Goal: Entertainment & Leisure: Consume media (video, audio)

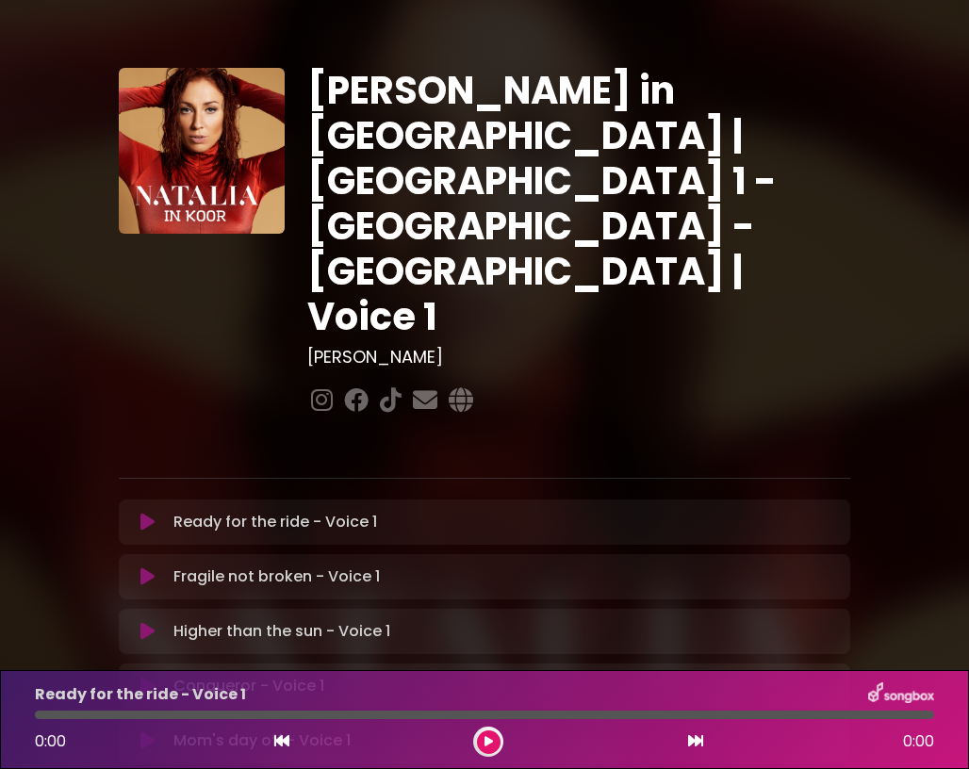
click at [143, 513] on icon at bounding box center [147, 522] width 14 height 19
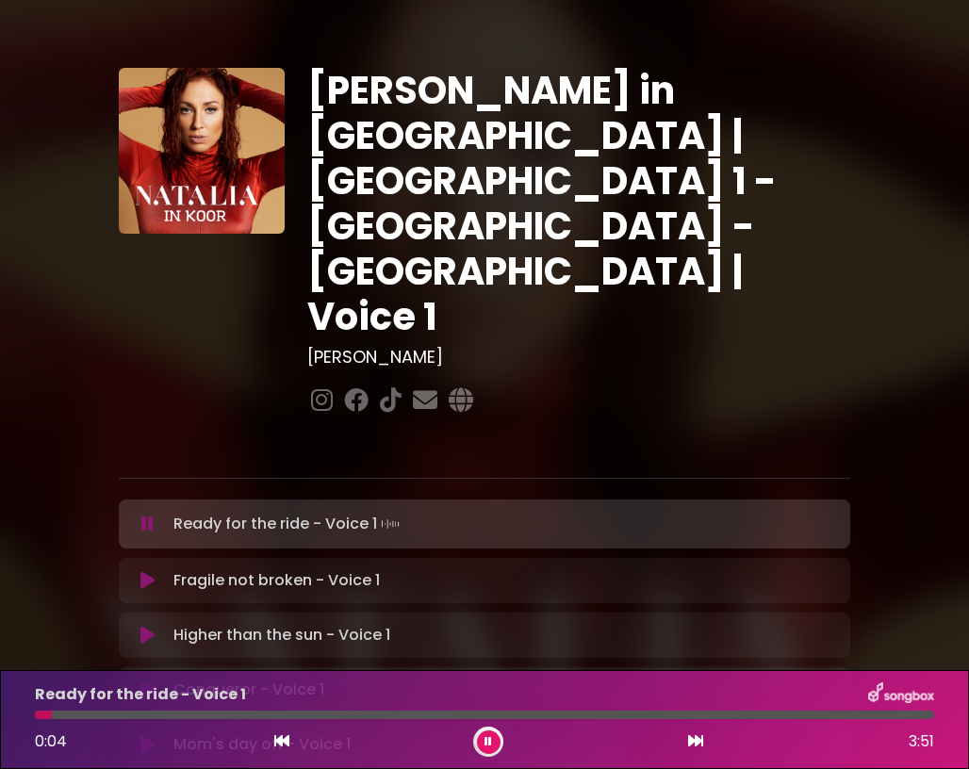
click at [143, 515] on icon at bounding box center [147, 524] width 12 height 19
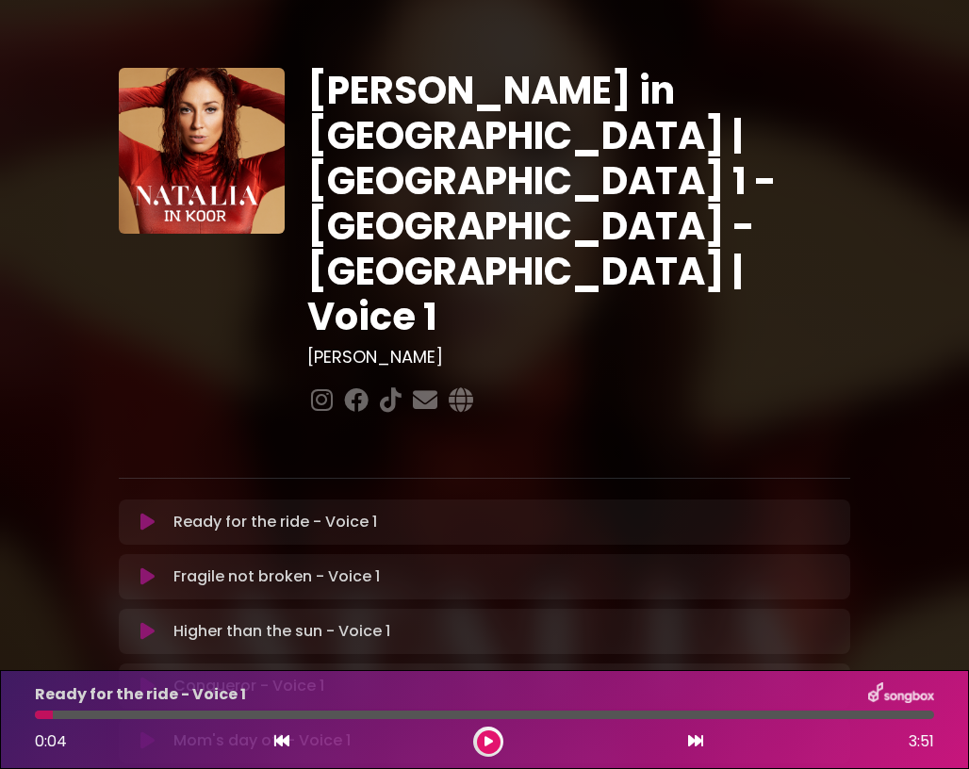
click at [276, 739] on icon at bounding box center [281, 740] width 15 height 15
click at [279, 742] on icon at bounding box center [281, 740] width 15 height 15
click at [692, 741] on icon at bounding box center [695, 740] width 15 height 15
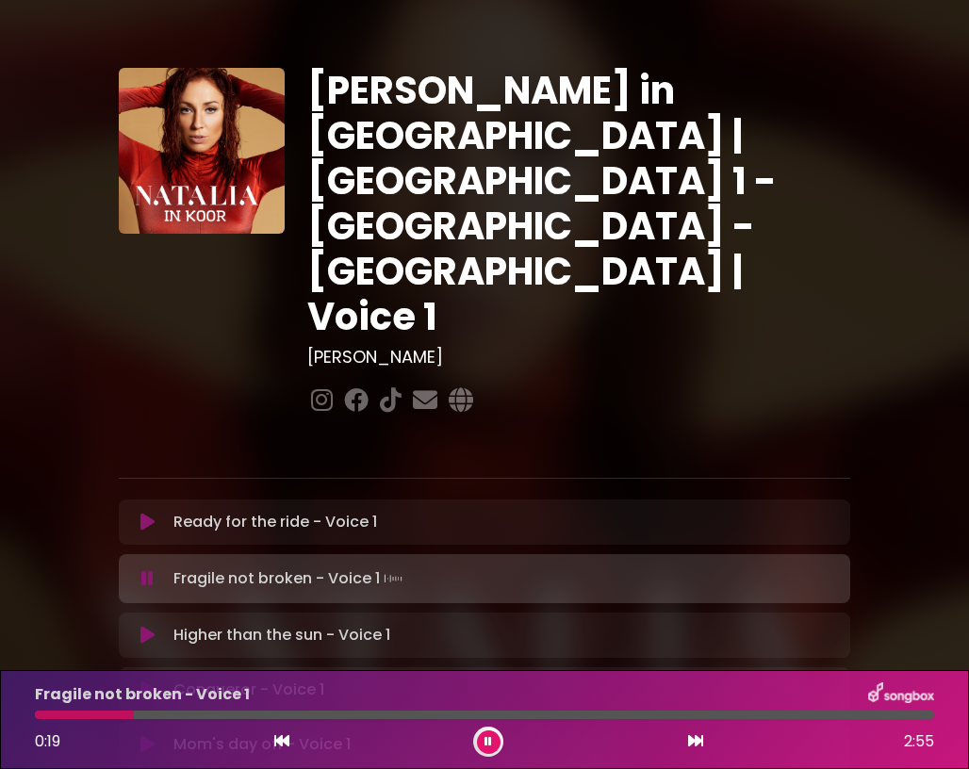
click at [279, 740] on icon at bounding box center [281, 740] width 15 height 15
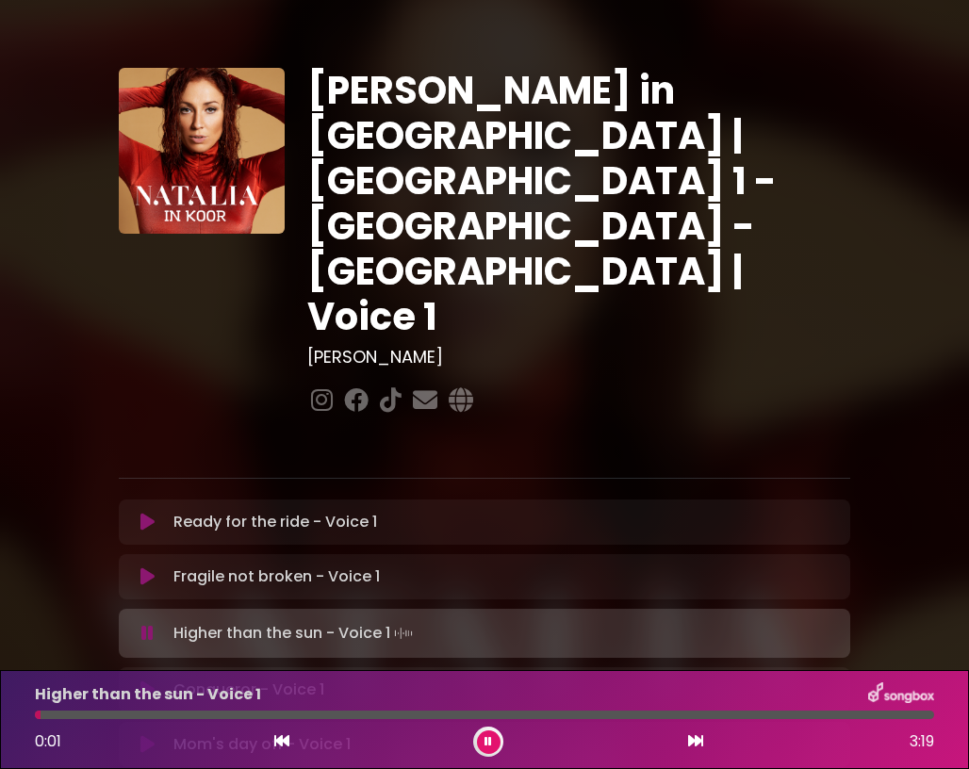
click at [280, 739] on icon at bounding box center [281, 740] width 15 height 15
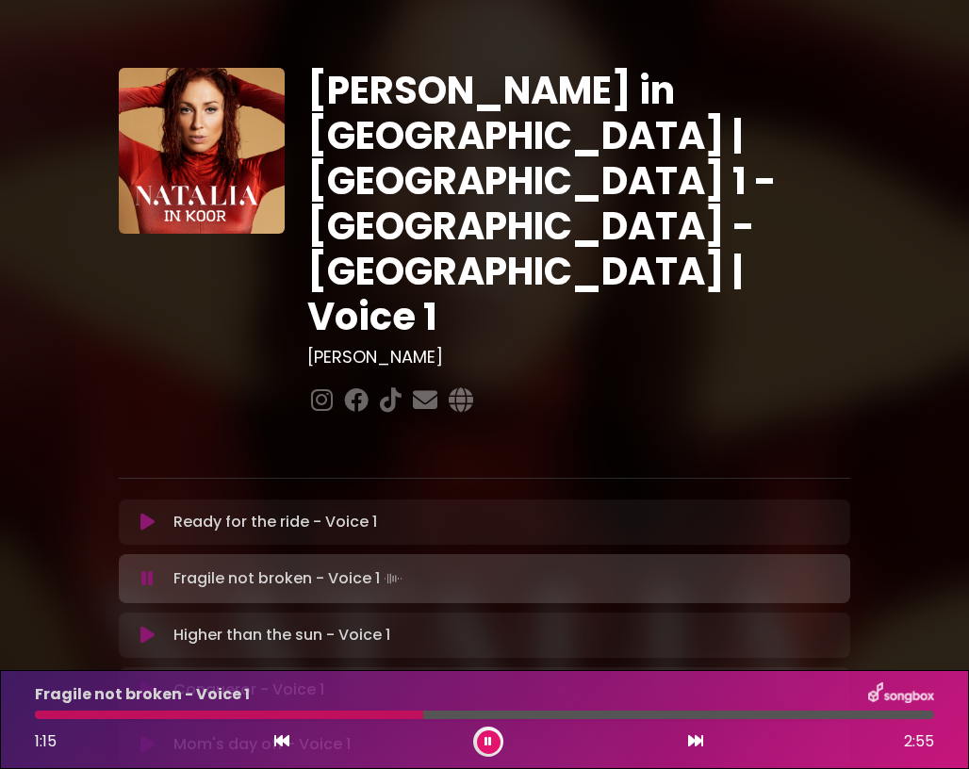
click at [124, 716] on div at bounding box center [229, 715] width 388 height 8
click at [79, 713] on div at bounding box center [97, 715] width 125 height 8
click at [58, 715] on div at bounding box center [61, 715] width 52 height 8
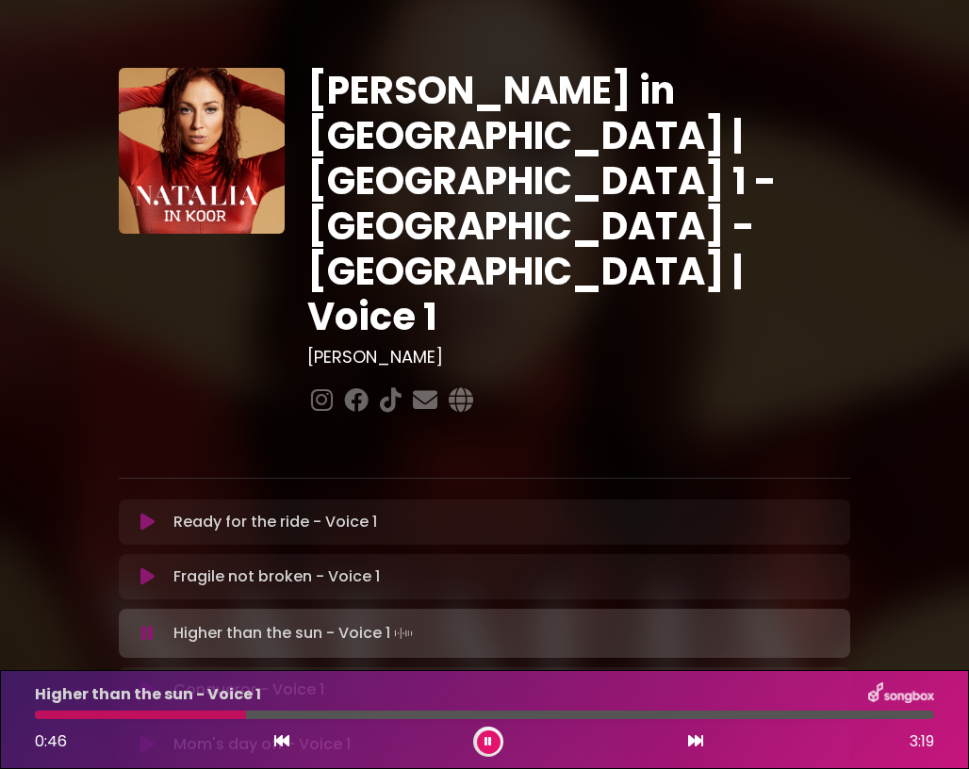
click at [282, 743] on icon at bounding box center [281, 740] width 15 height 15
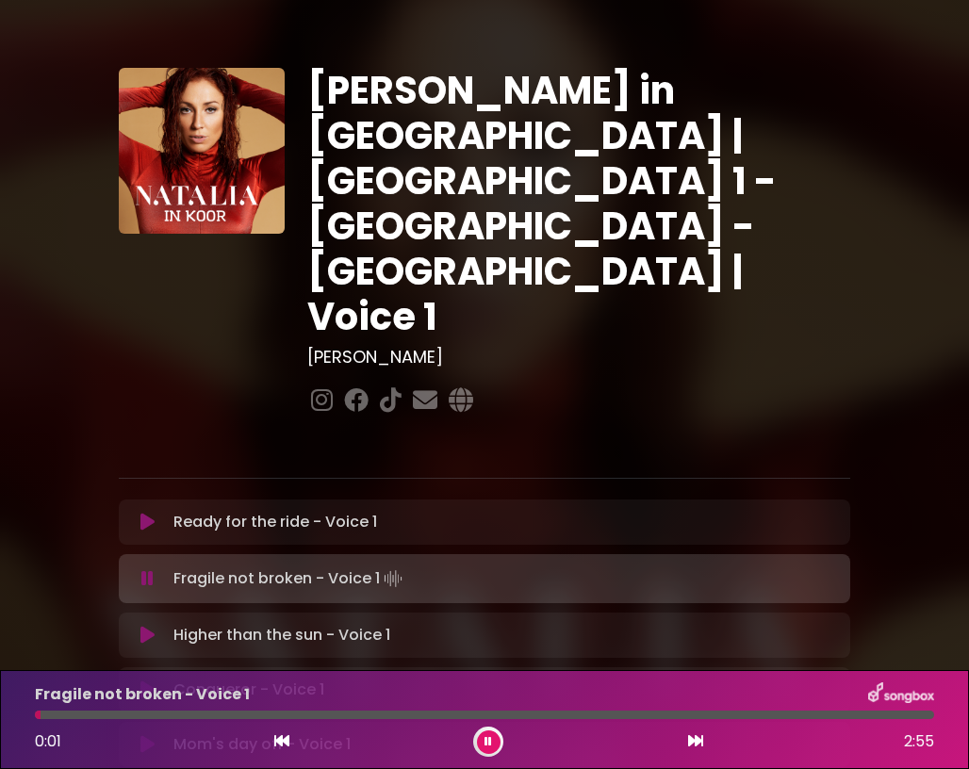
click at [692, 744] on icon at bounding box center [695, 740] width 15 height 15
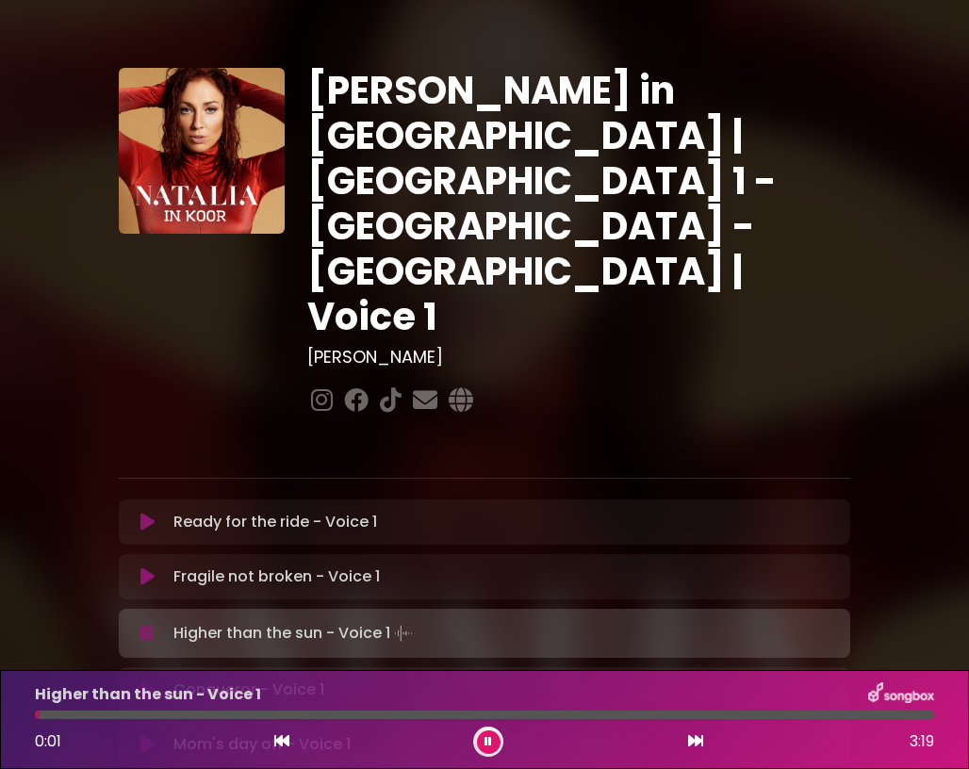
click at [479, 740] on button at bounding box center [489, 742] width 24 height 24
